Goal: Transaction & Acquisition: Download file/media

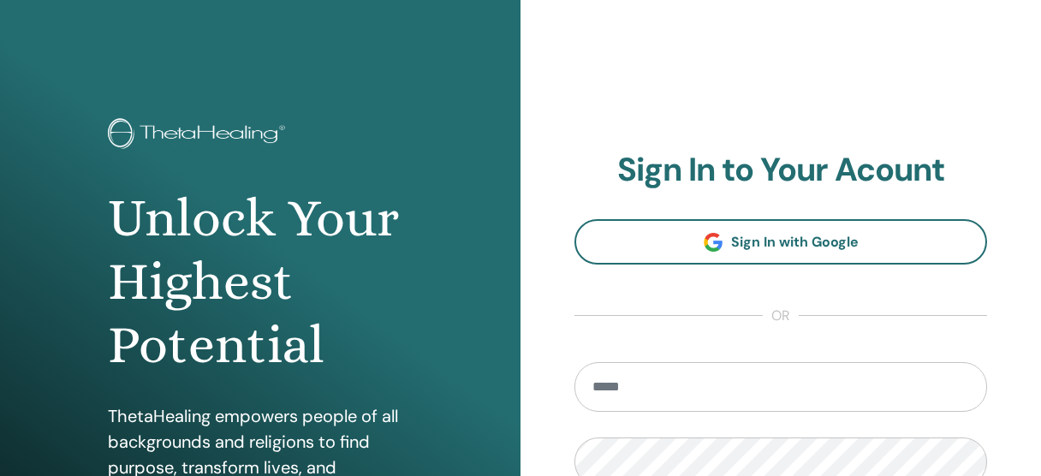
scroll to position [274, 0]
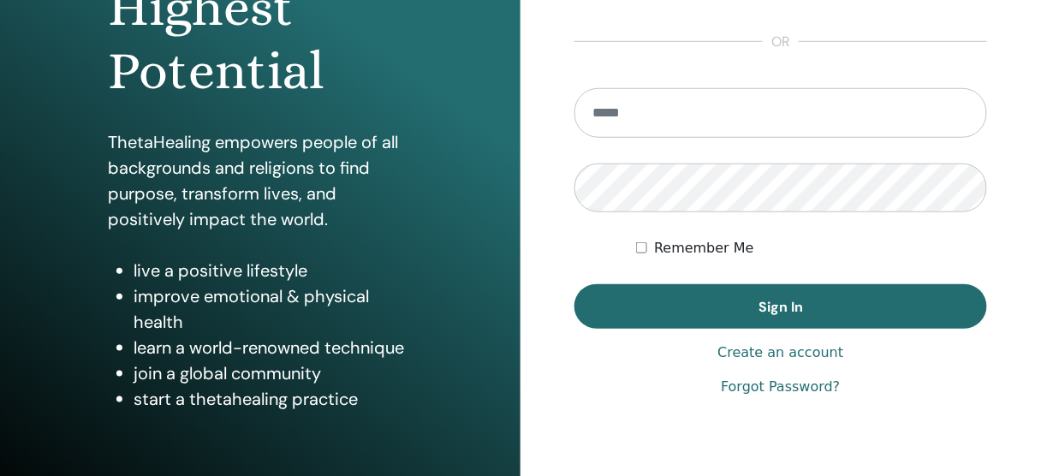
drag, startPoint x: 0, startPoint y: 0, endPoint x: 650, endPoint y: 116, distance: 660.2
click at [650, 116] on input "email" at bounding box center [780, 113] width 413 height 50
type input "**********"
click at [574, 284] on button "Sign In" at bounding box center [780, 306] width 413 height 45
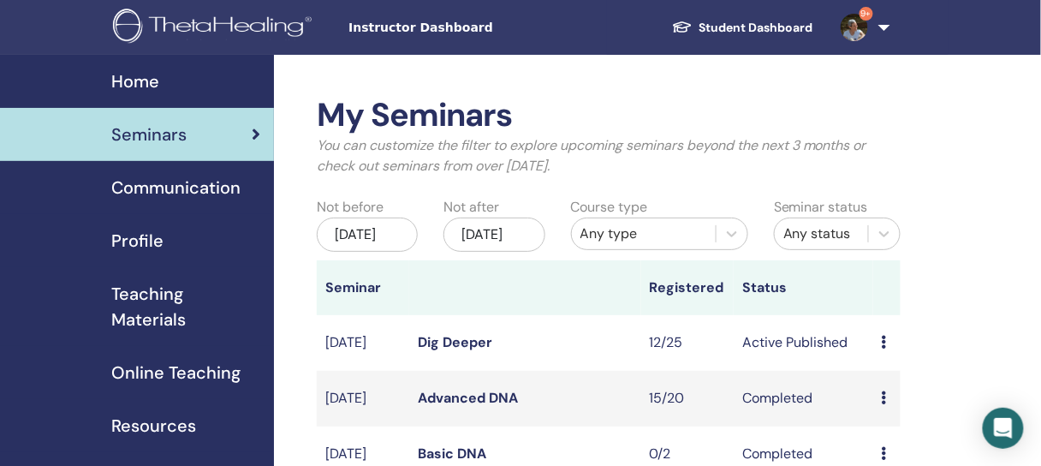
scroll to position [205, 0]
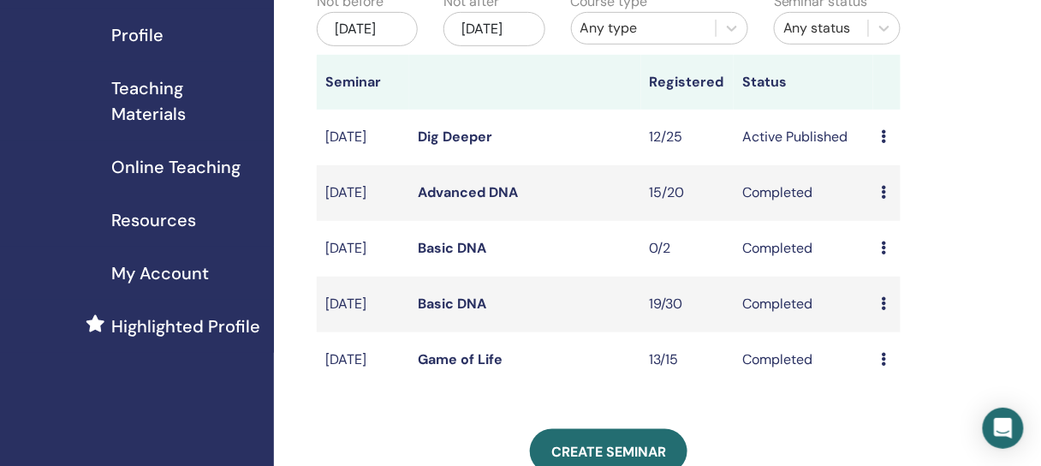
click at [884, 143] on icon at bounding box center [884, 136] width 5 height 14
click at [879, 218] on link "Attendees" at bounding box center [898, 216] width 65 height 18
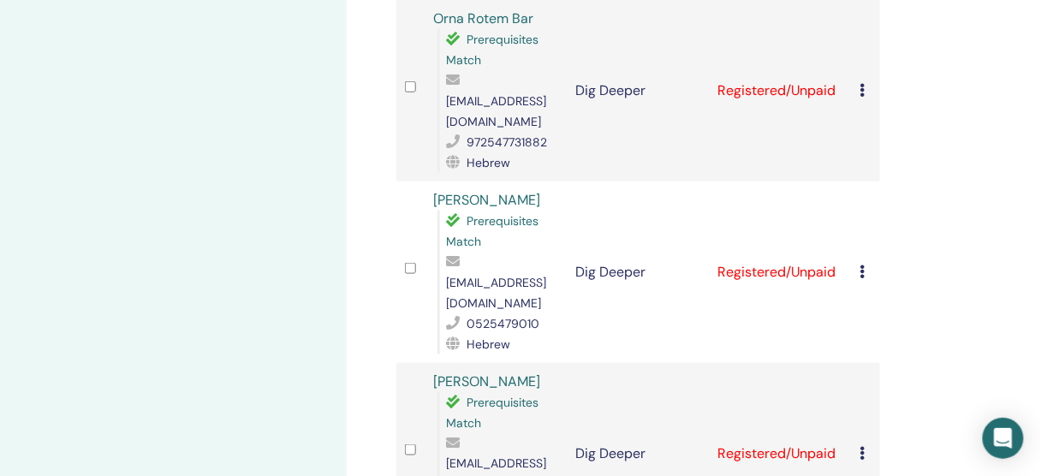
scroll to position [1986, 0]
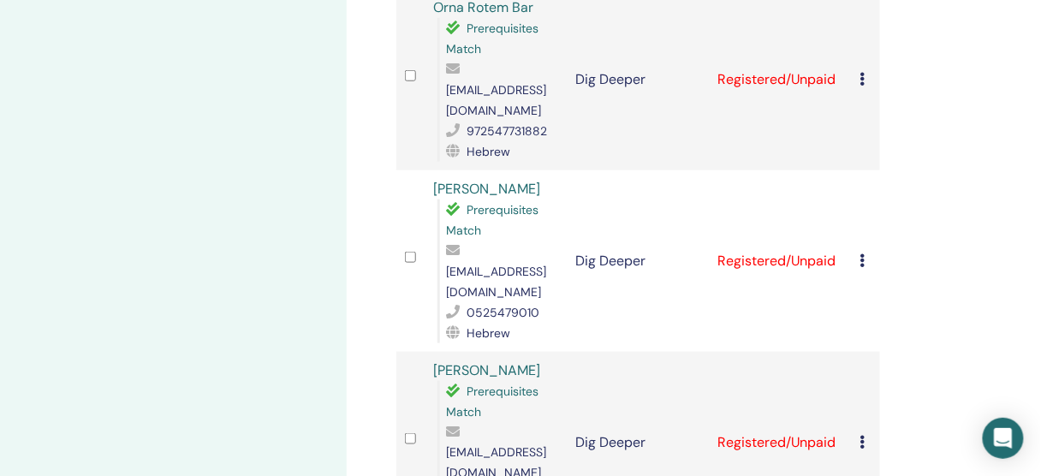
click at [864, 435] on icon at bounding box center [862, 442] width 5 height 14
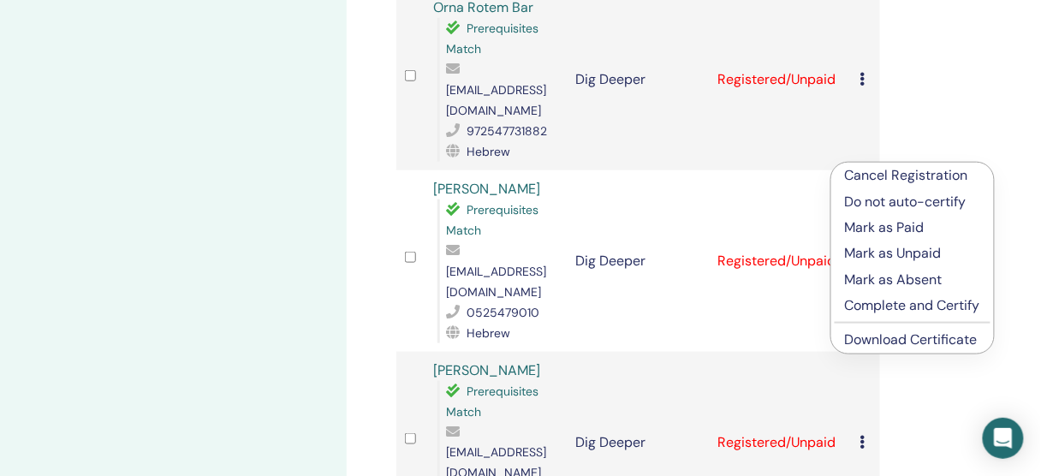
click at [866, 340] on link "Download Certificate" at bounding box center [911, 339] width 133 height 18
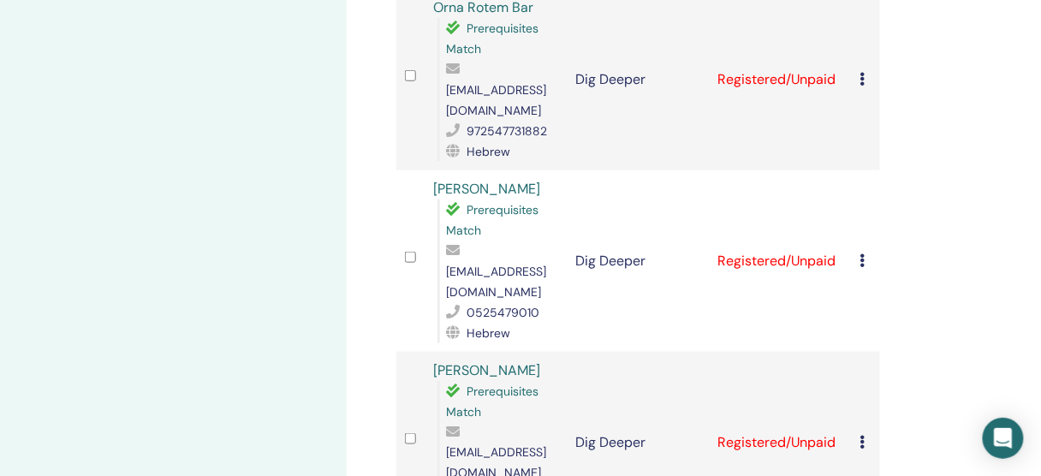
click at [862, 435] on icon at bounding box center [862, 442] width 5 height 14
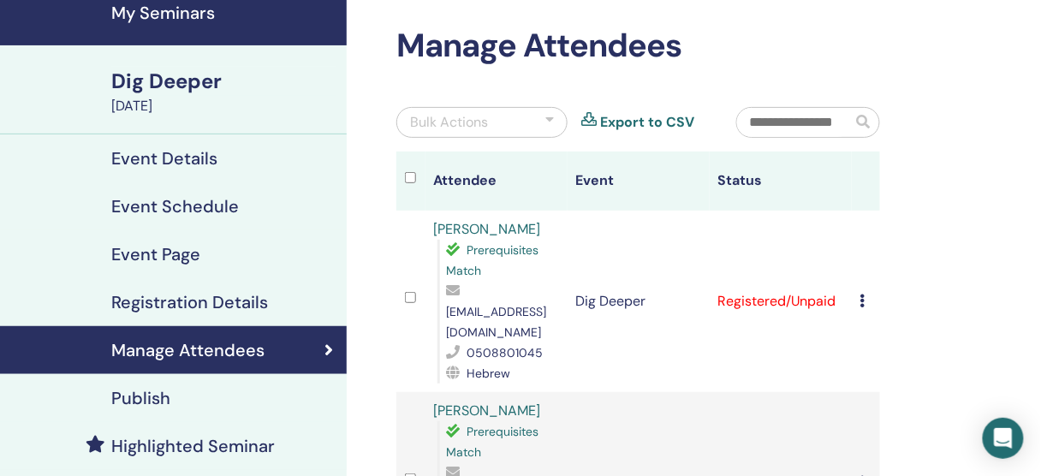
scroll to position [68, 0]
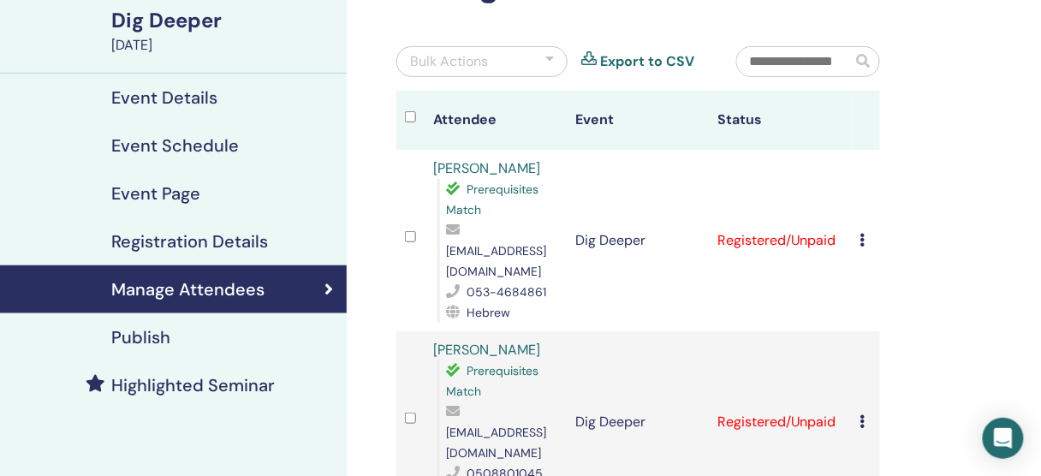
scroll to position [137, 0]
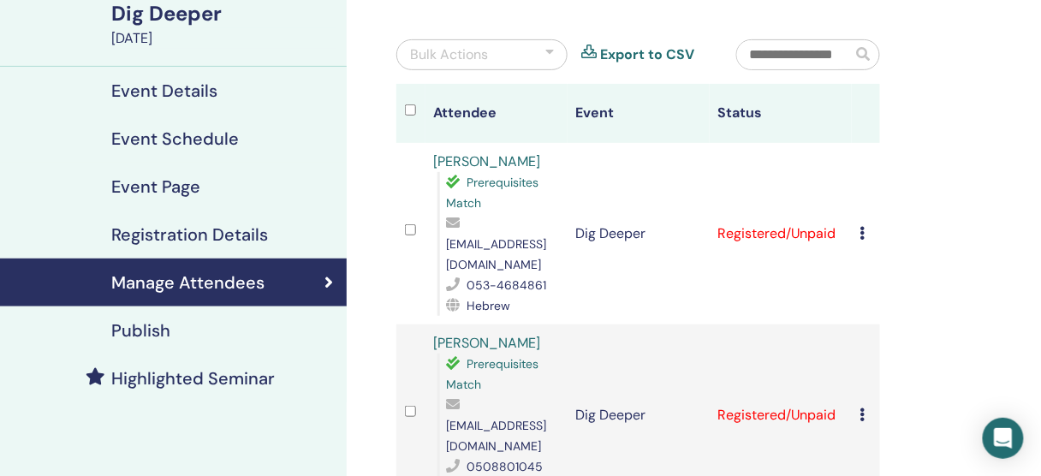
click at [860, 226] on icon at bounding box center [862, 233] width 5 height 14
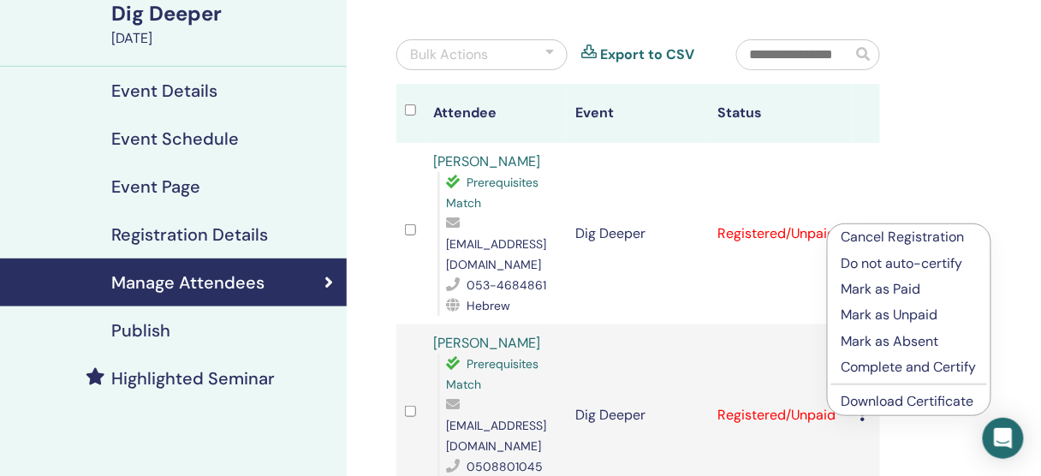
click at [884, 400] on link "Download Certificate" at bounding box center [908, 401] width 133 height 18
